Goal: Find contact information: Find contact information

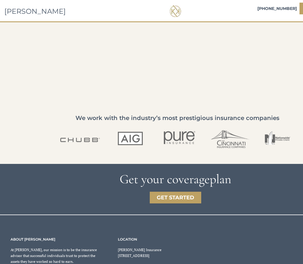
scroll to position [960, 0]
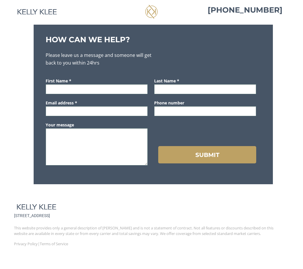
click at [30, 13] on link at bounding box center [38, 10] width 44 height 17
